Goal: Information Seeking & Learning: Check status

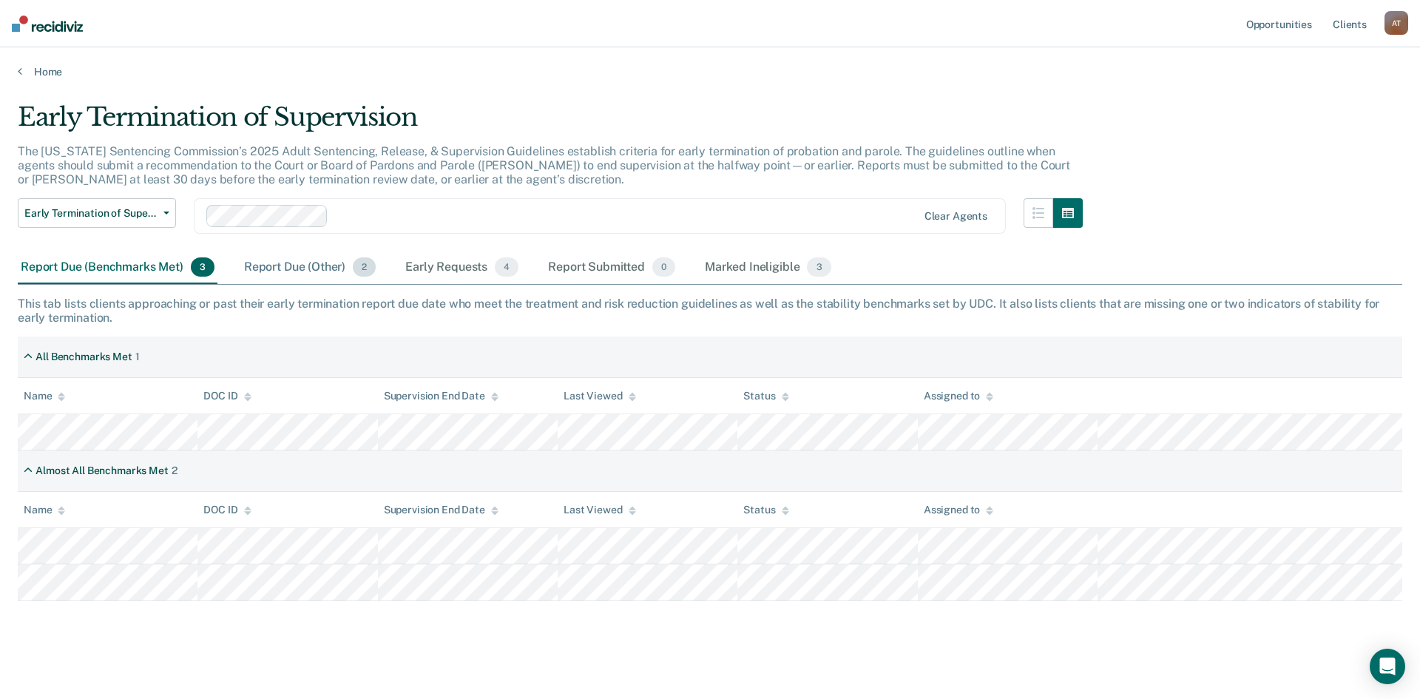
click at [316, 261] on div "Report Due (Other) 2" at bounding box center [310, 268] width 138 height 33
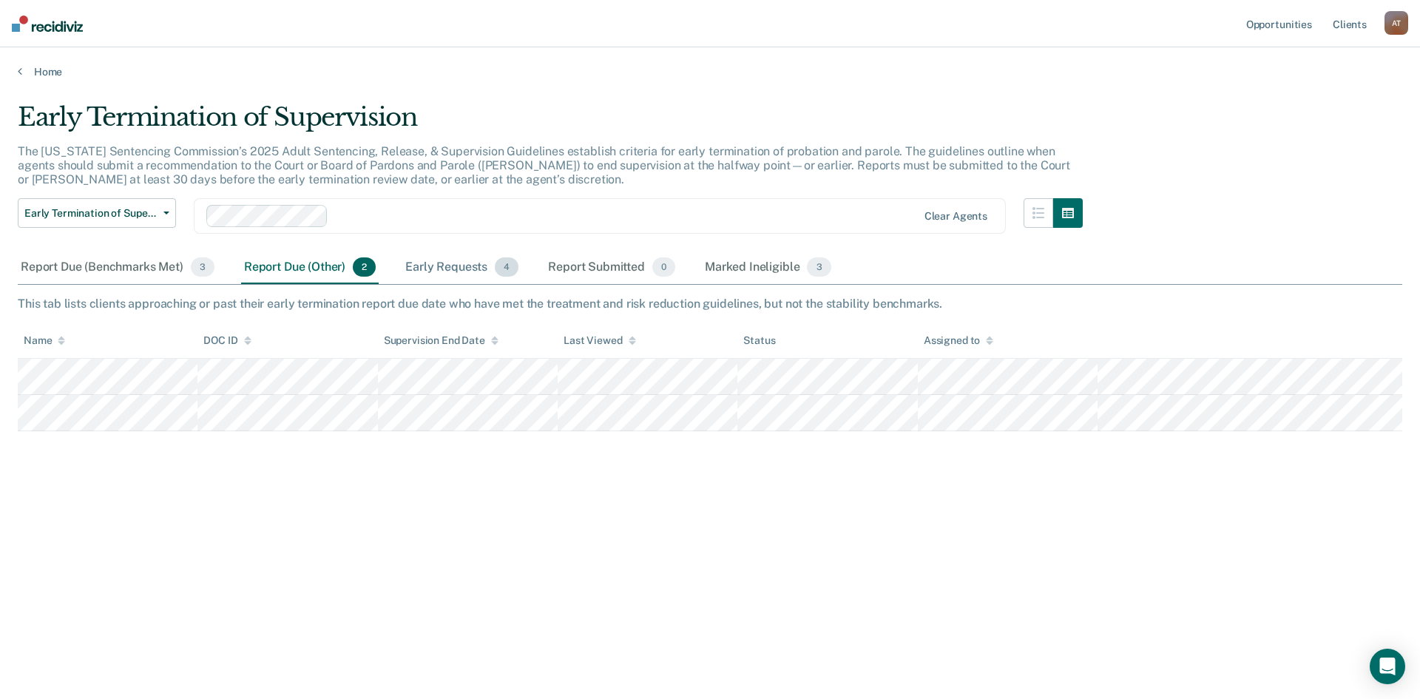
click at [435, 265] on div "Early Requests 4" at bounding box center [461, 268] width 119 height 33
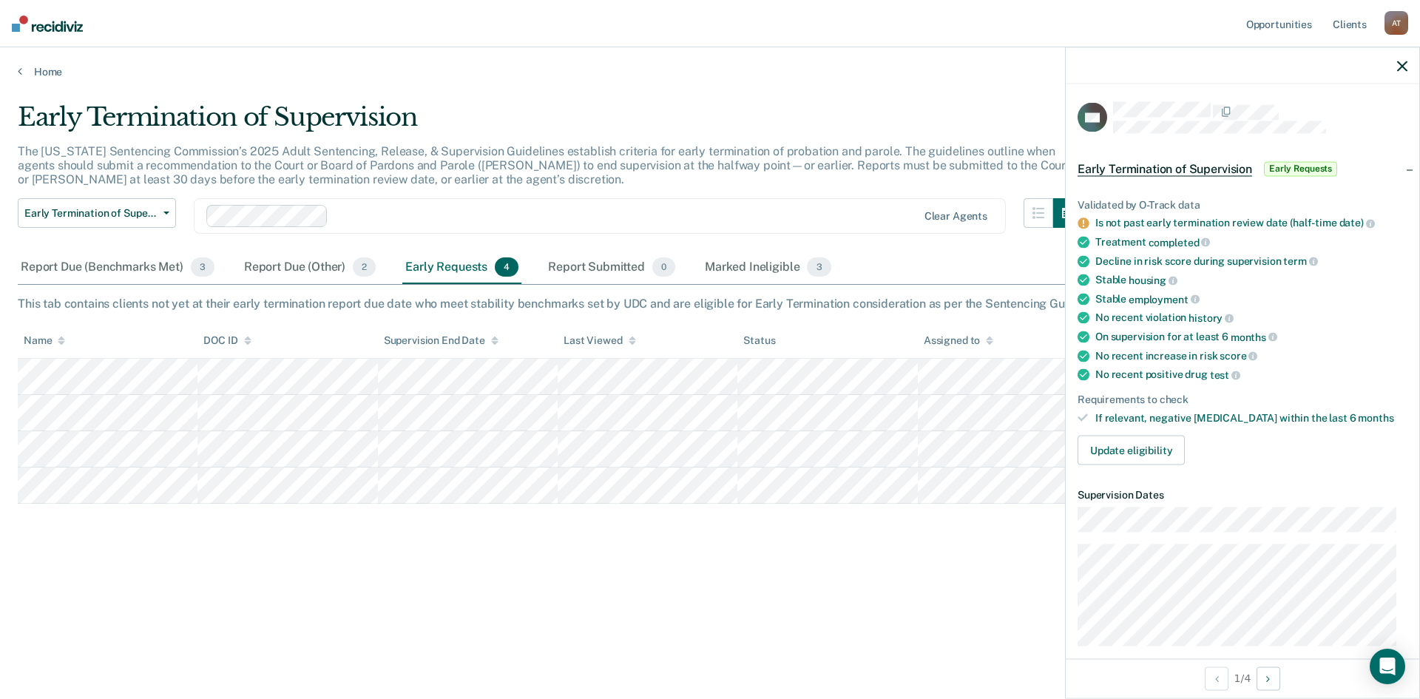
click at [1400, 67] on icon "button" at bounding box center [1403, 66] width 10 height 10
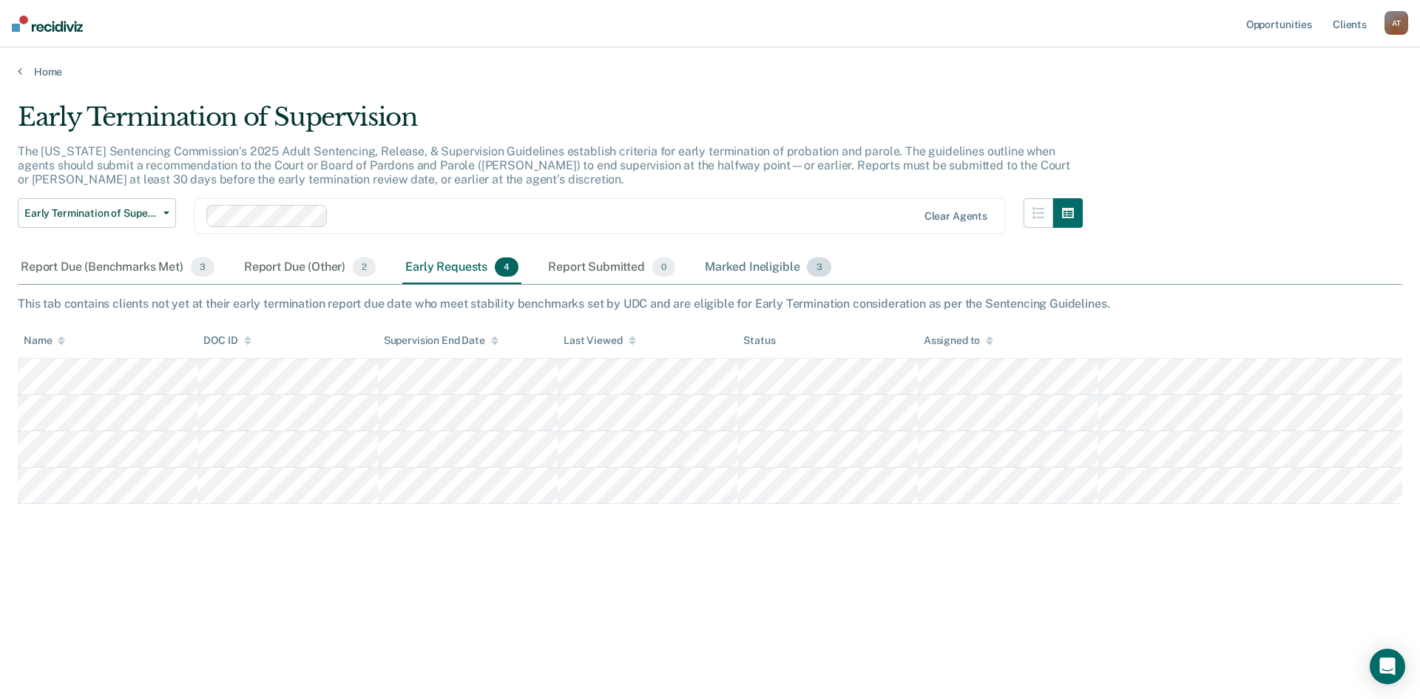
click at [760, 264] on div "Marked Ineligible 3" at bounding box center [768, 268] width 132 height 33
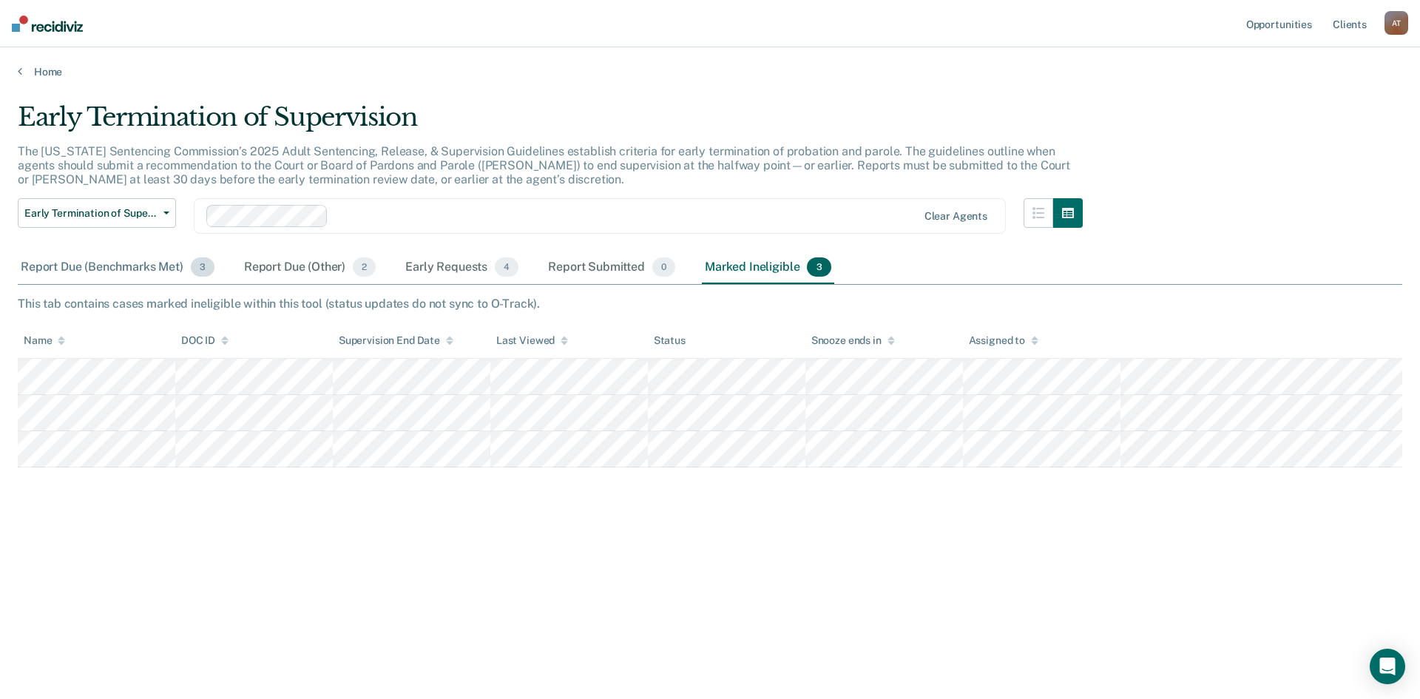
click at [78, 268] on div "Report Due (Benchmarks Met) 3" at bounding box center [118, 268] width 200 height 33
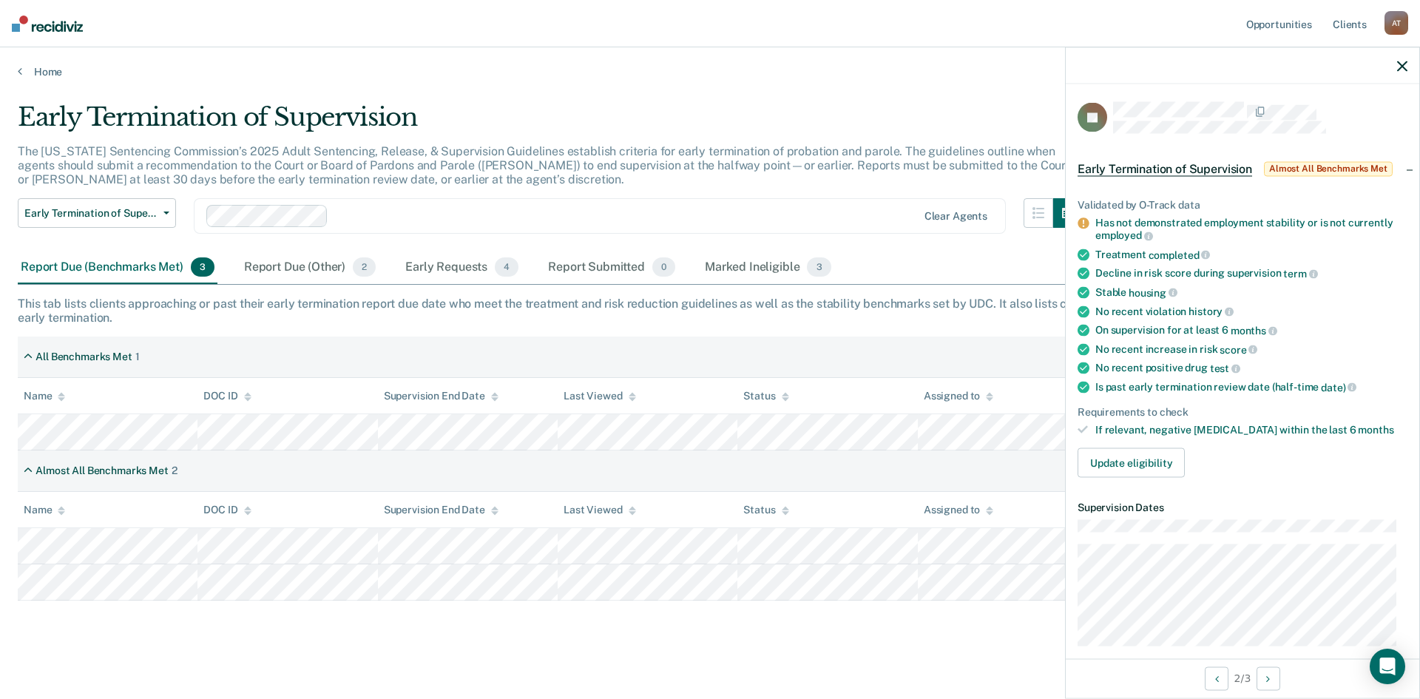
click at [1406, 63] on icon "button" at bounding box center [1403, 66] width 10 height 10
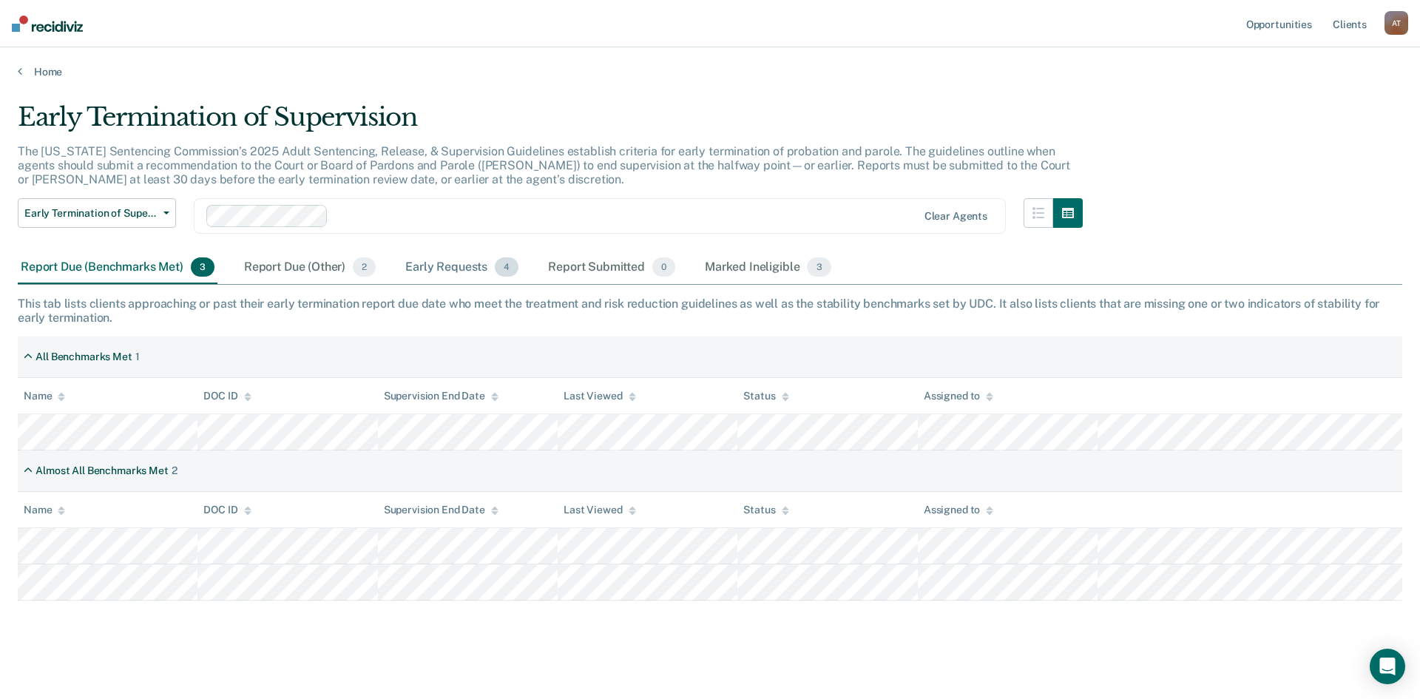
click at [442, 258] on div "Early Requests 4" at bounding box center [461, 268] width 119 height 33
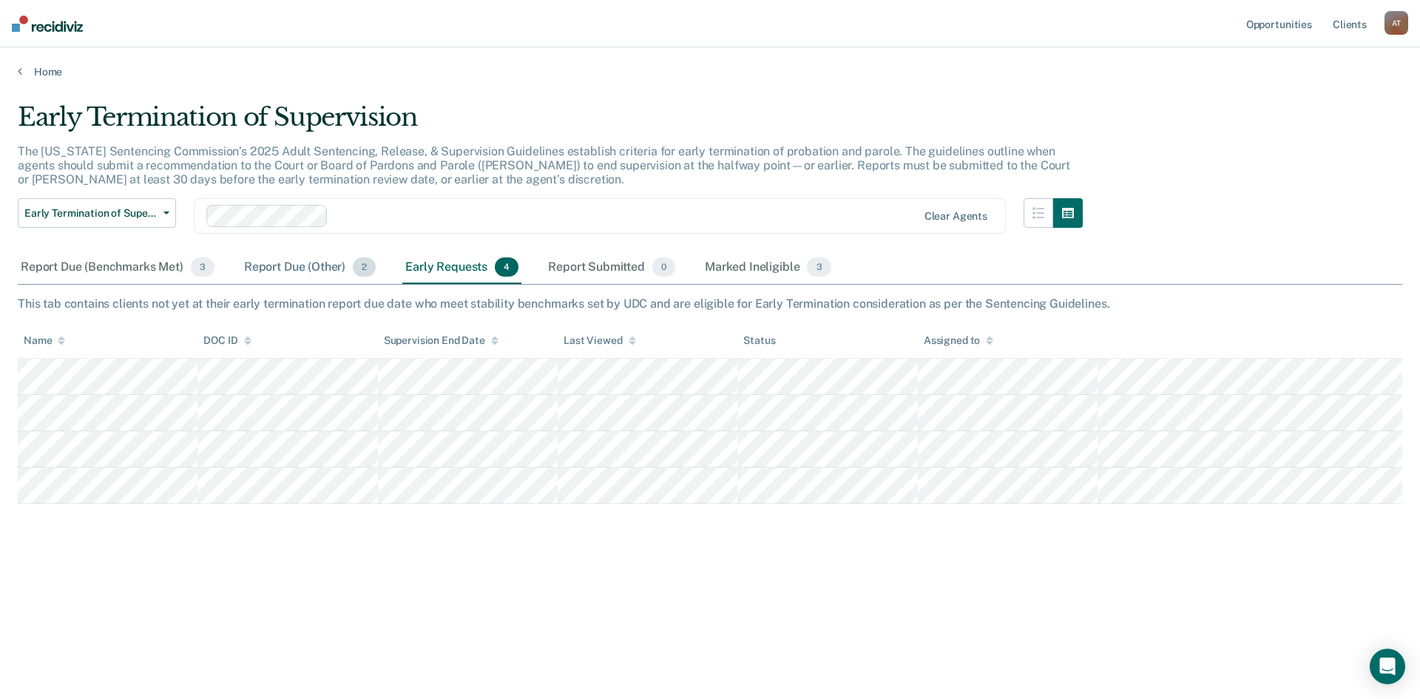
click at [289, 266] on div "Report Due (Other) 2" at bounding box center [310, 268] width 138 height 33
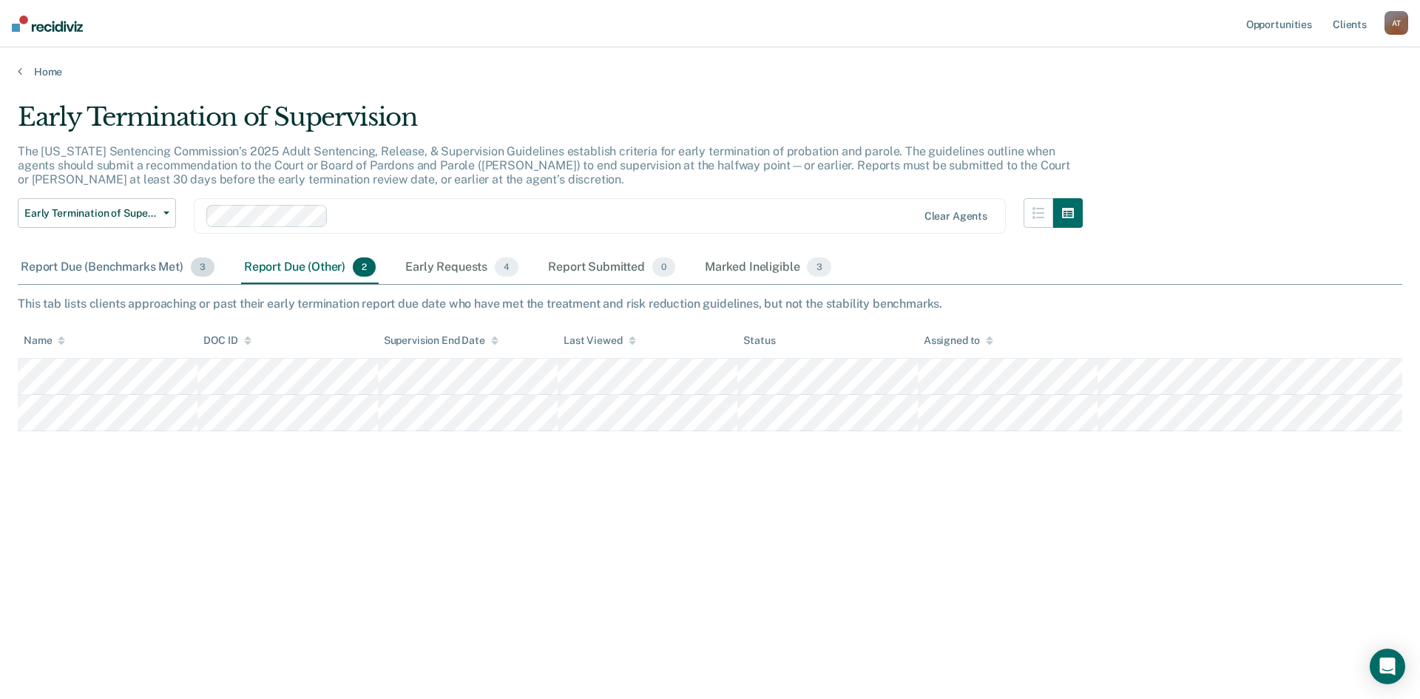
click at [155, 261] on div "Report Due (Benchmarks Met) 3" at bounding box center [118, 268] width 200 height 33
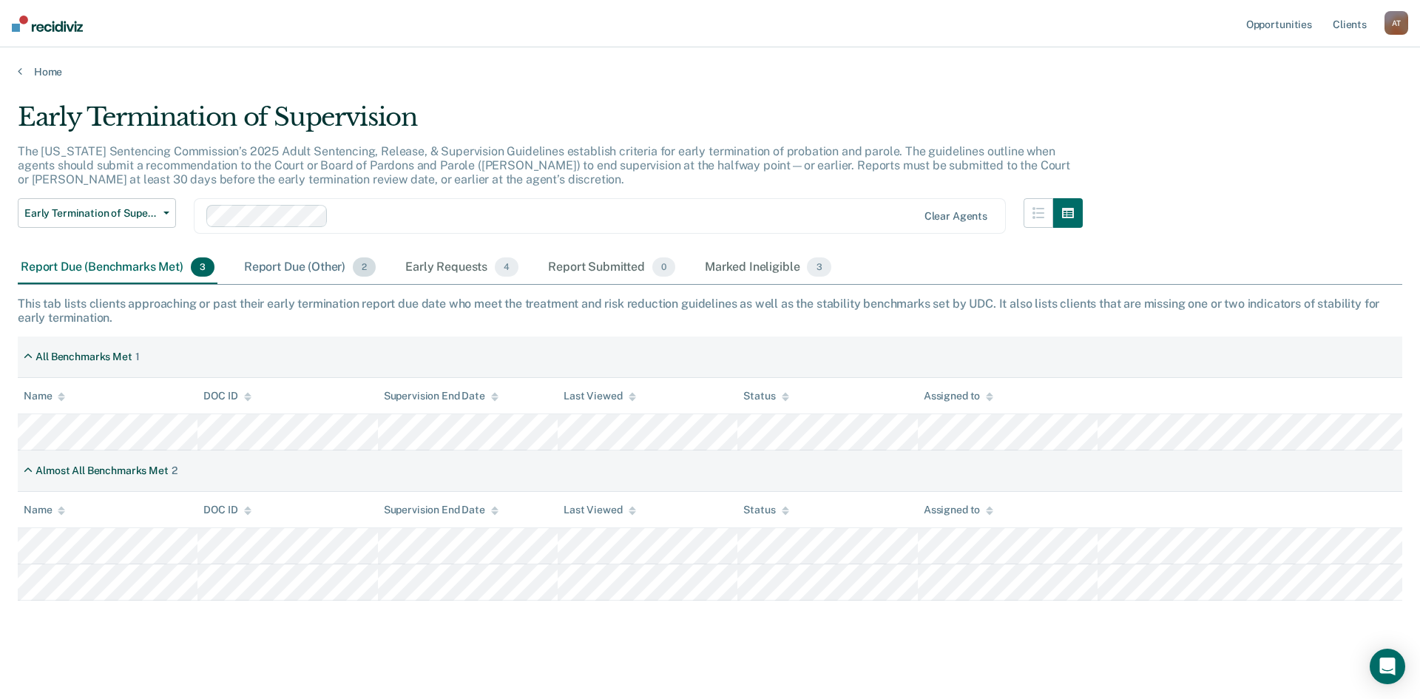
click at [305, 263] on div "Report Due (Other) 2" at bounding box center [310, 268] width 138 height 33
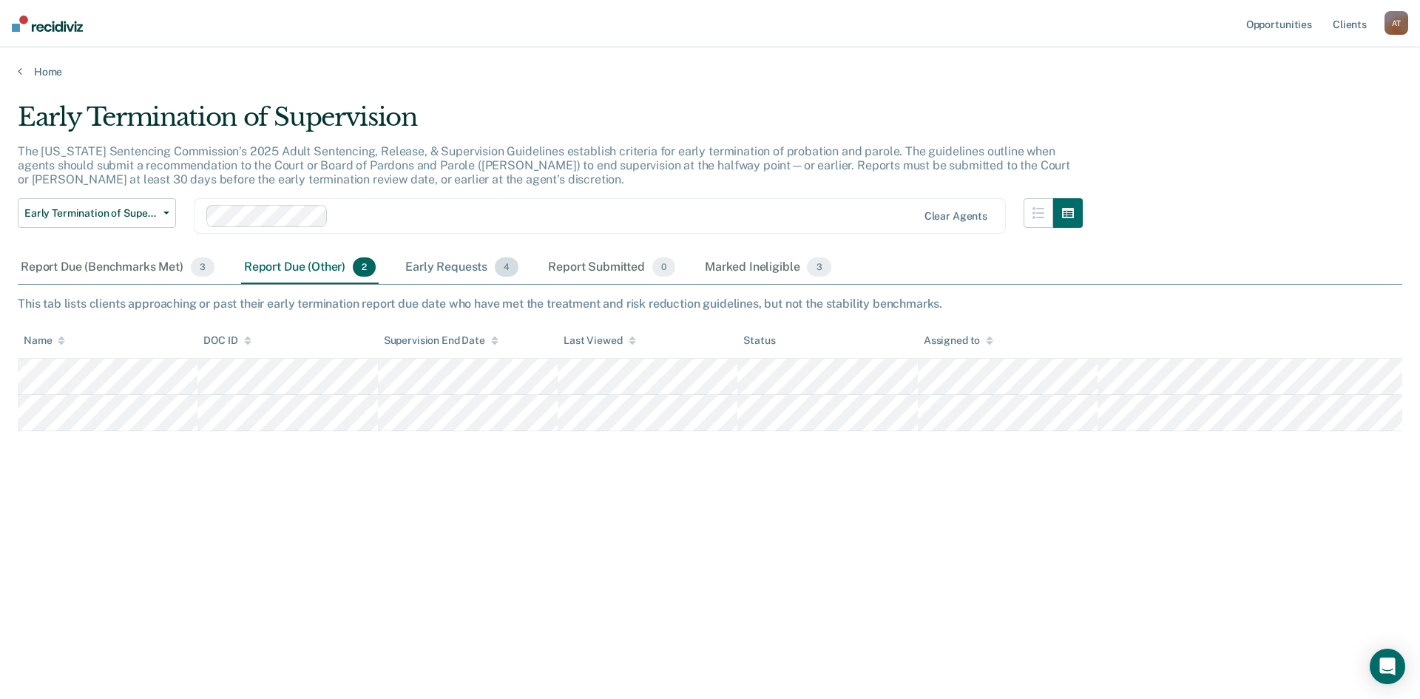
click at [439, 270] on div "Early Requests 4" at bounding box center [461, 268] width 119 height 33
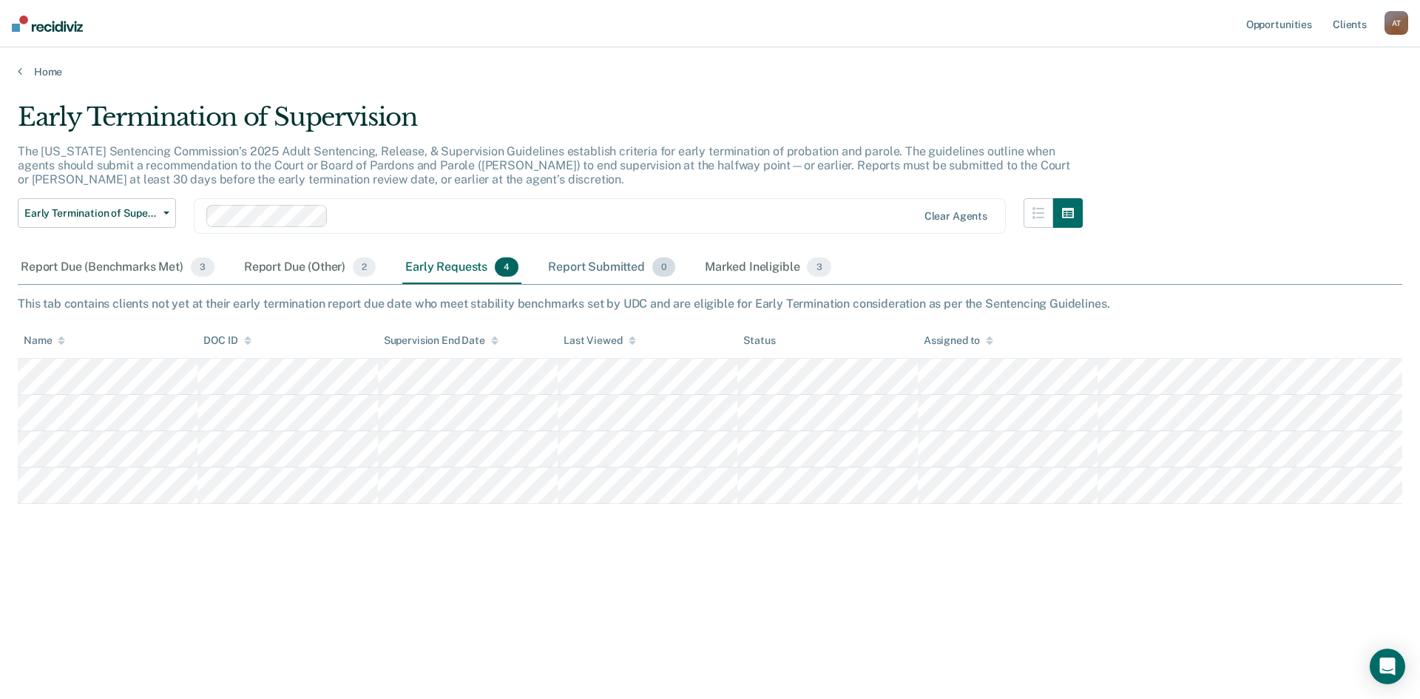
click at [607, 274] on div "Report Submitted 0" at bounding box center [611, 268] width 133 height 33
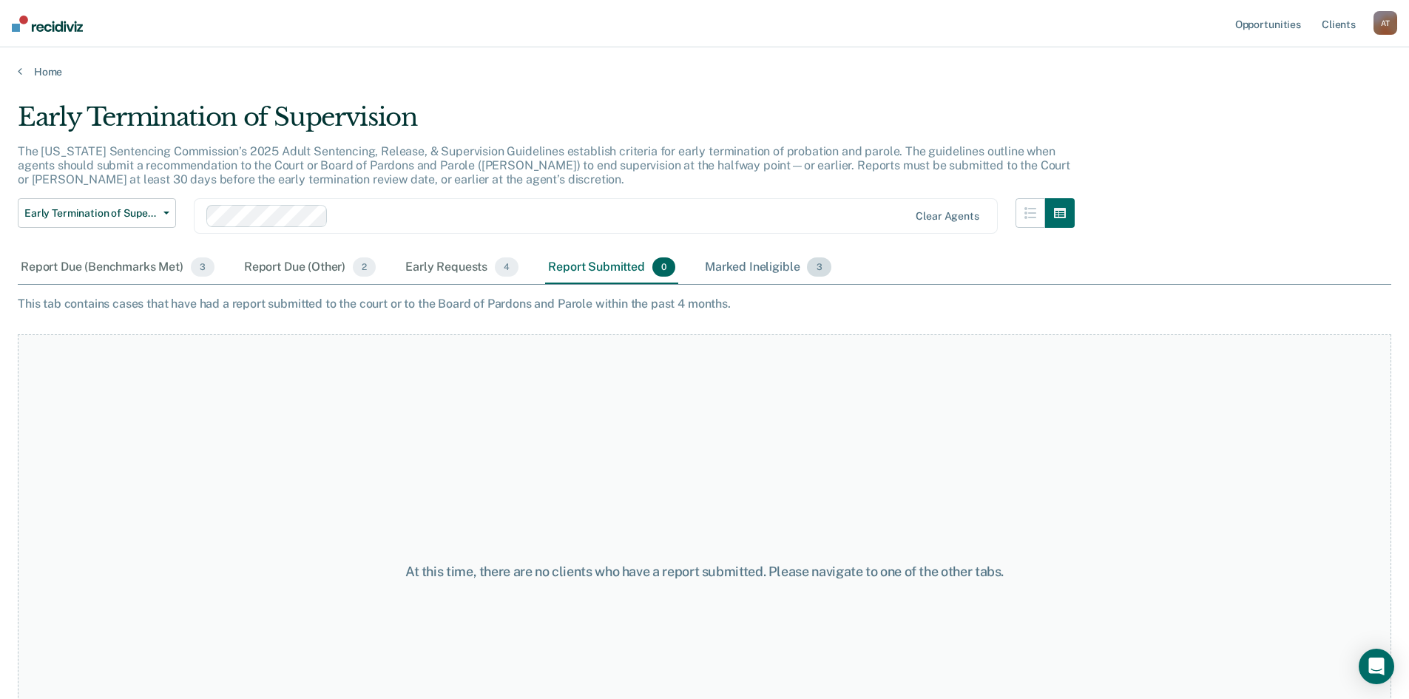
click at [734, 275] on div "Marked Ineligible 3" at bounding box center [768, 268] width 132 height 33
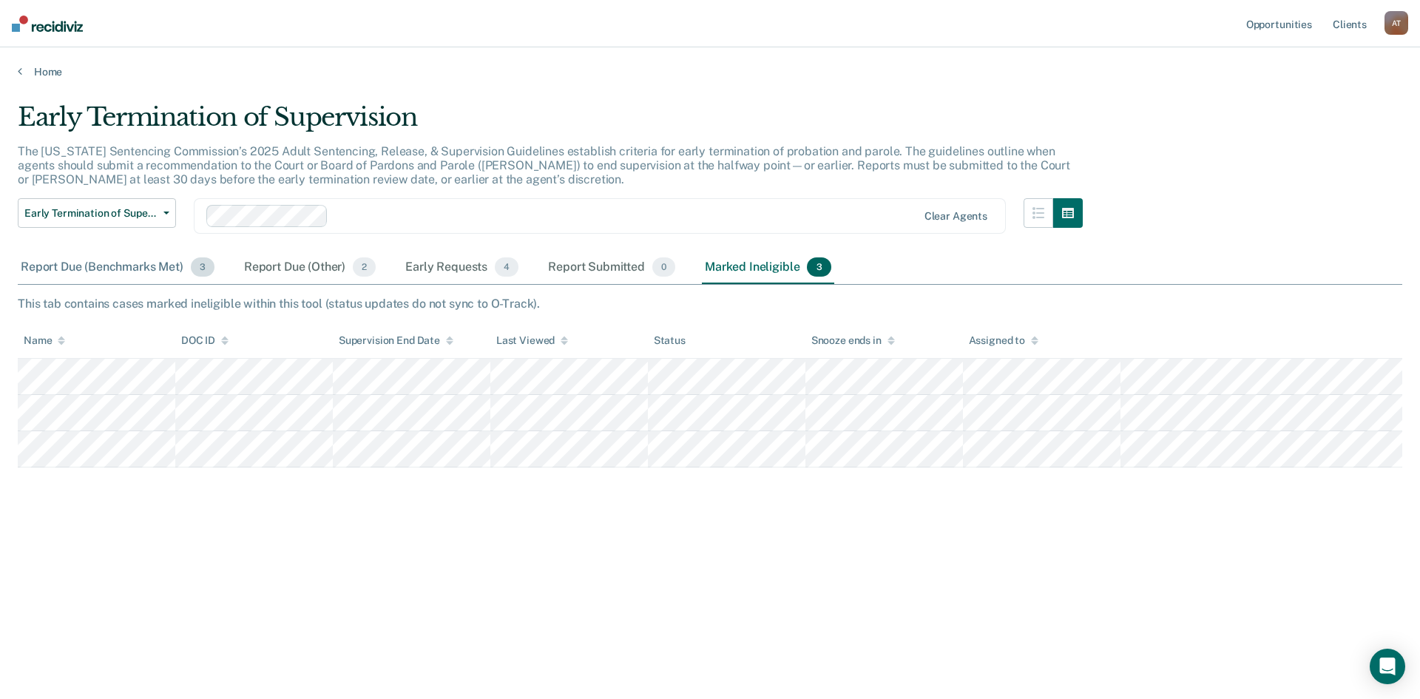
click at [108, 272] on div "Report Due (Benchmarks Met) 3" at bounding box center [118, 268] width 200 height 33
